Goal: Information Seeking & Learning: Learn about a topic

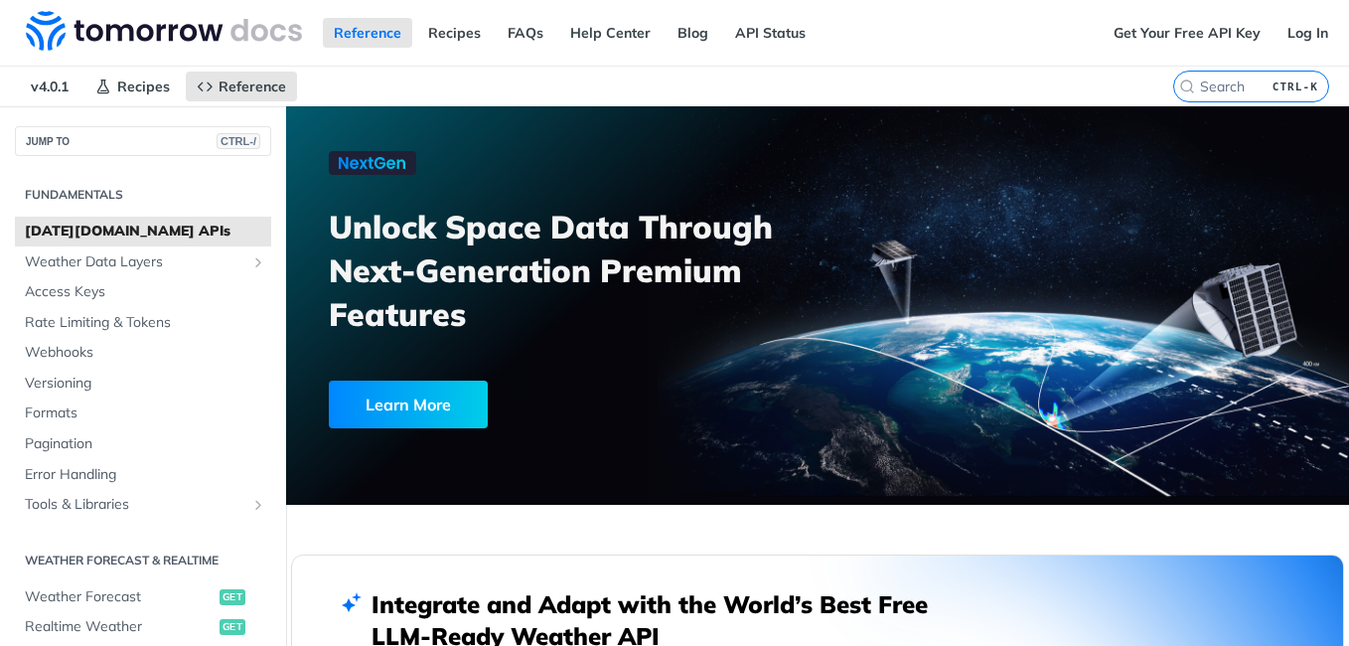
scroll to position [315, 0]
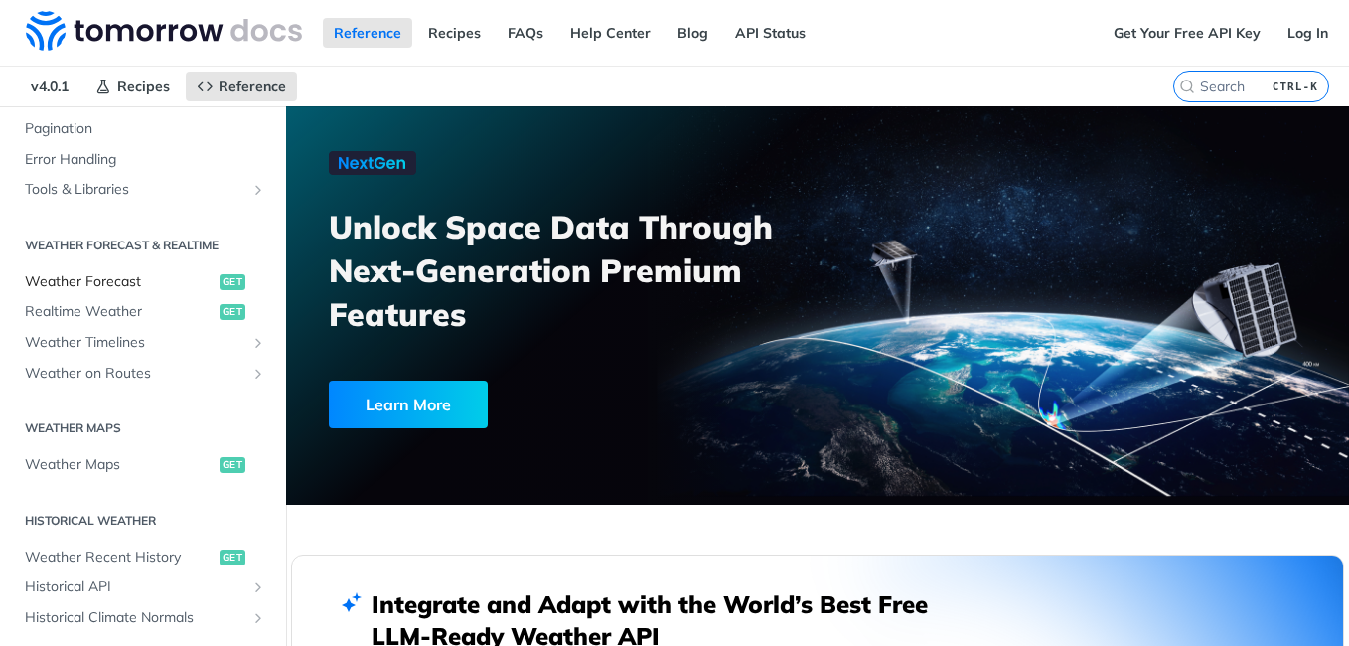
click at [127, 289] on span "Weather Forecast" at bounding box center [120, 282] width 190 height 20
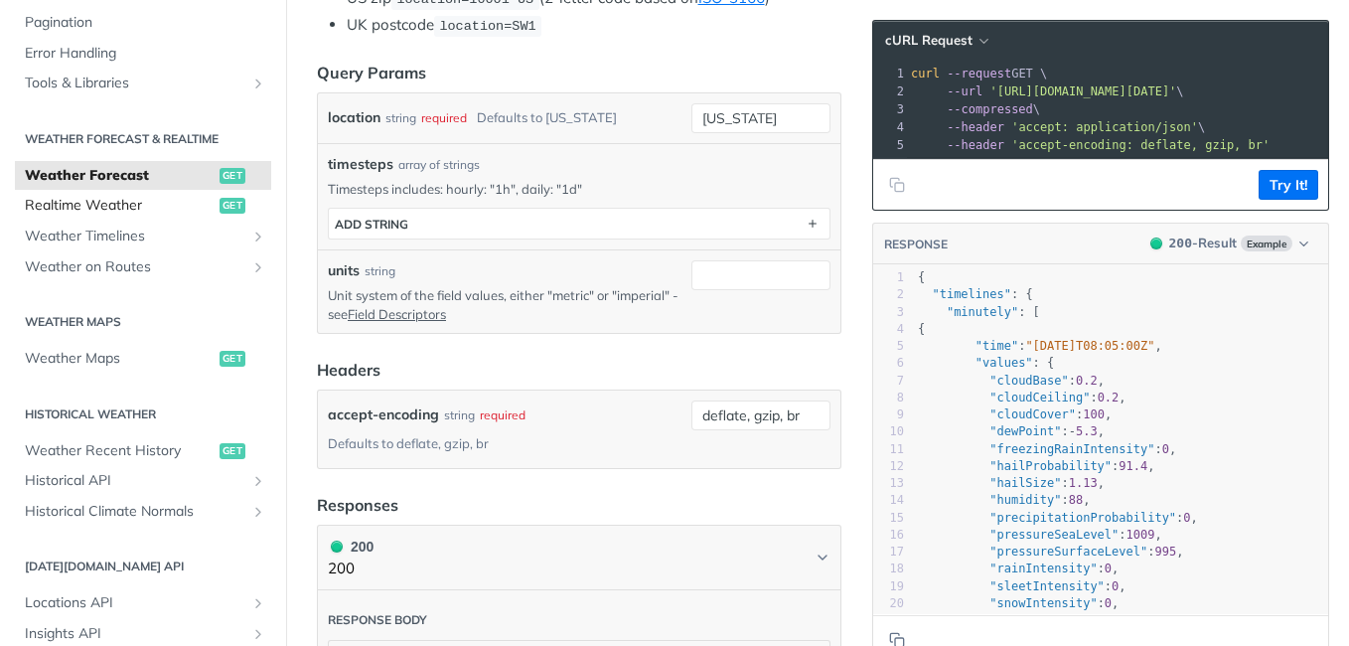
click at [126, 213] on span "Realtime Weather" at bounding box center [120, 206] width 190 height 20
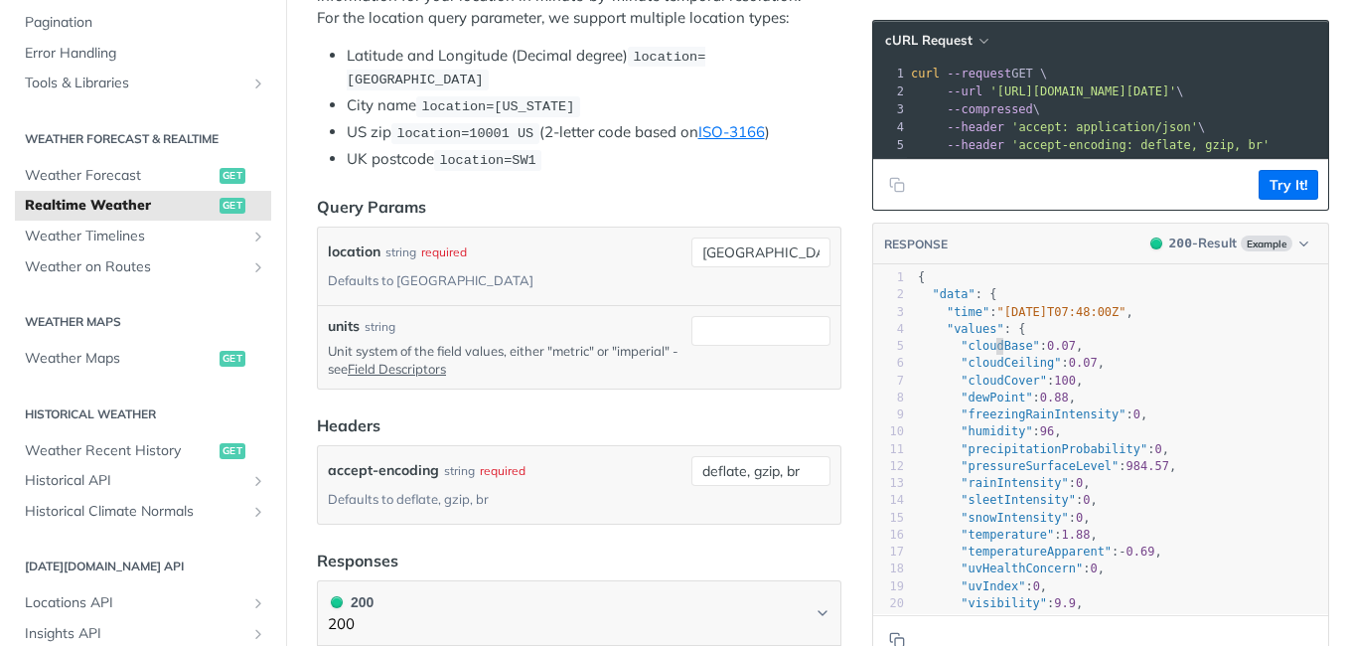
click at [983, 353] on span ""cloudBase"" at bounding box center [1000, 346] width 78 height 14
type textarea "cloudBase"
click at [983, 353] on span ""cloudBase"" at bounding box center [1000, 346] width 78 height 14
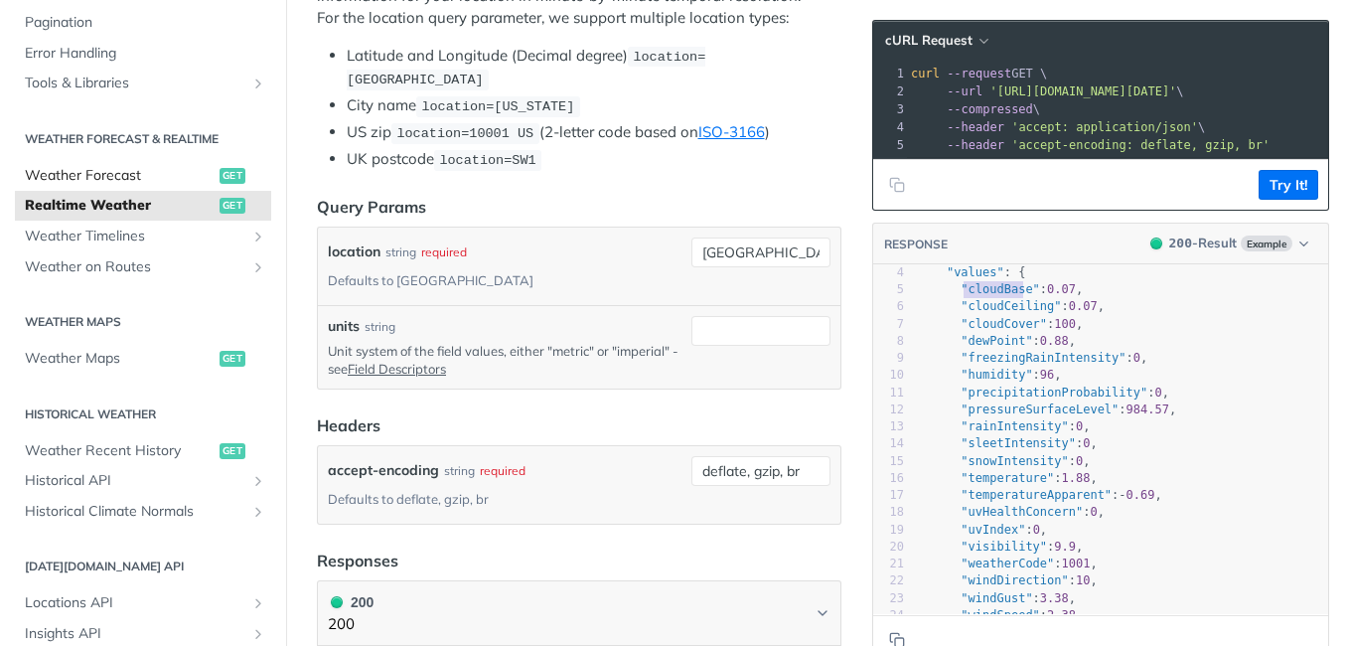
click at [105, 181] on span "Weather Forecast" at bounding box center [120, 176] width 190 height 20
